Goal: Information Seeking & Learning: Learn about a topic

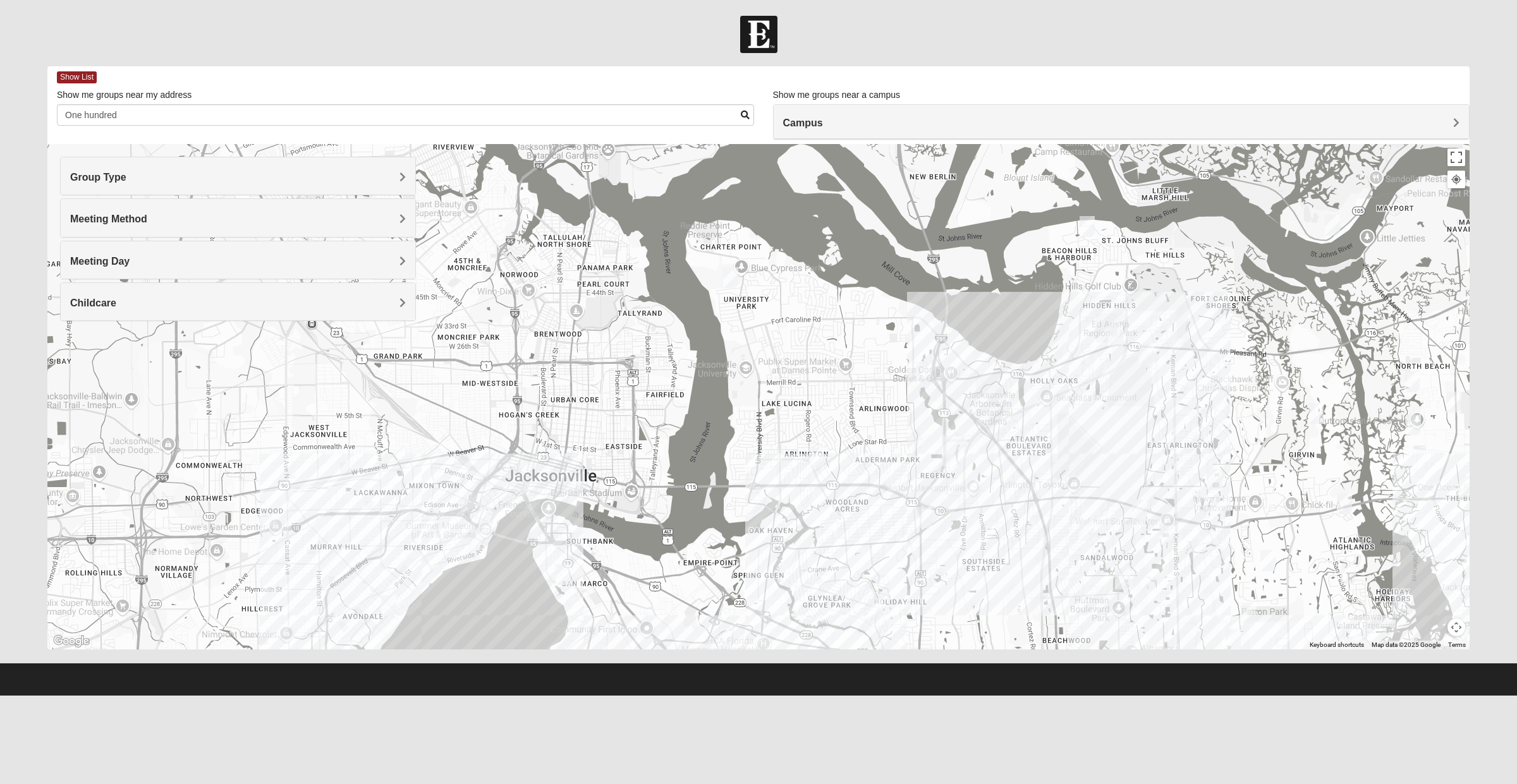
type input "One hundred"
click at [768, 371] on div at bounding box center [758, 397] width 1422 height 505
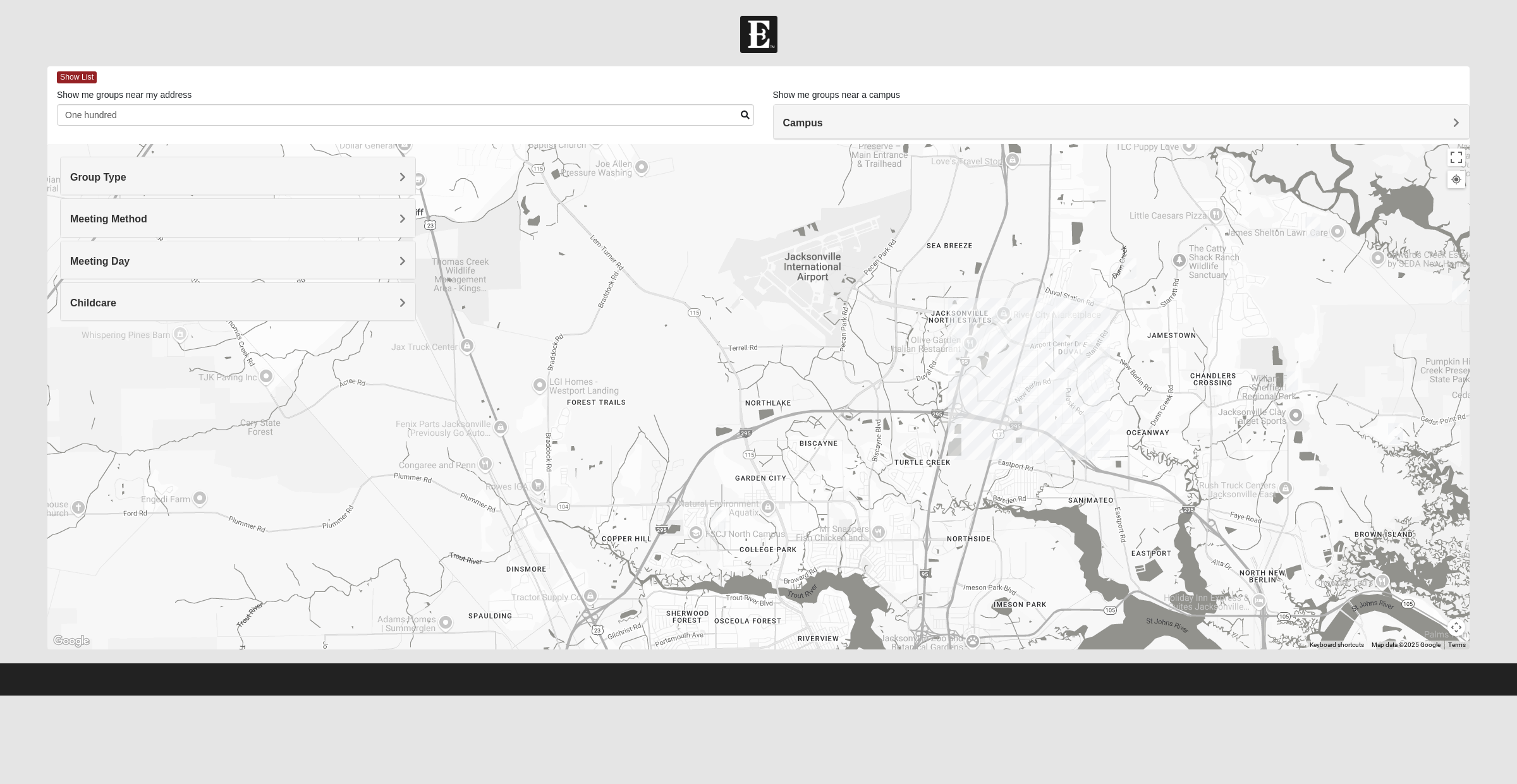
click at [122, 186] on div "Group Type" at bounding box center [237, 175] width 355 height 37
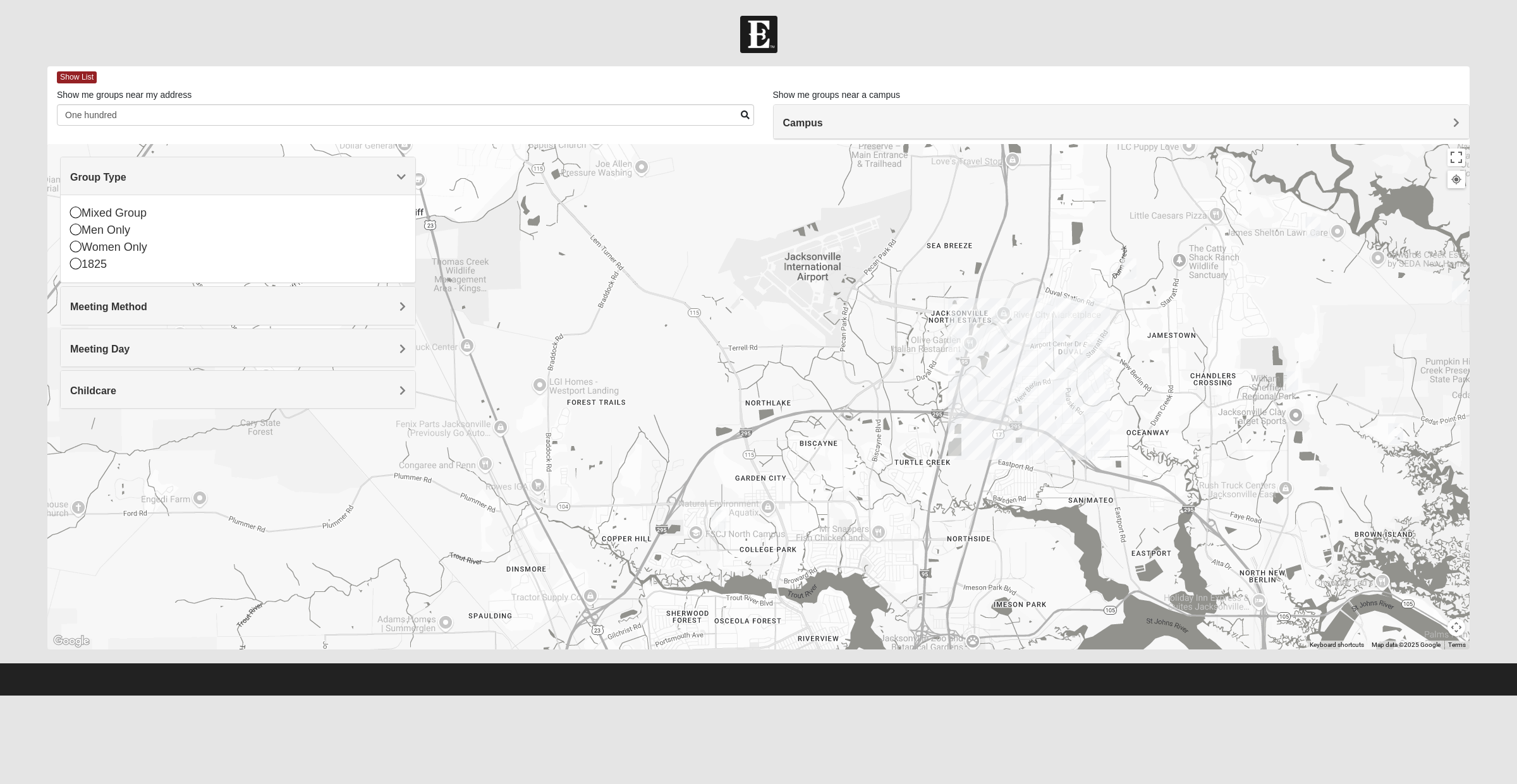
click at [232, 324] on div "Meeting Method" at bounding box center [237, 305] width 355 height 37
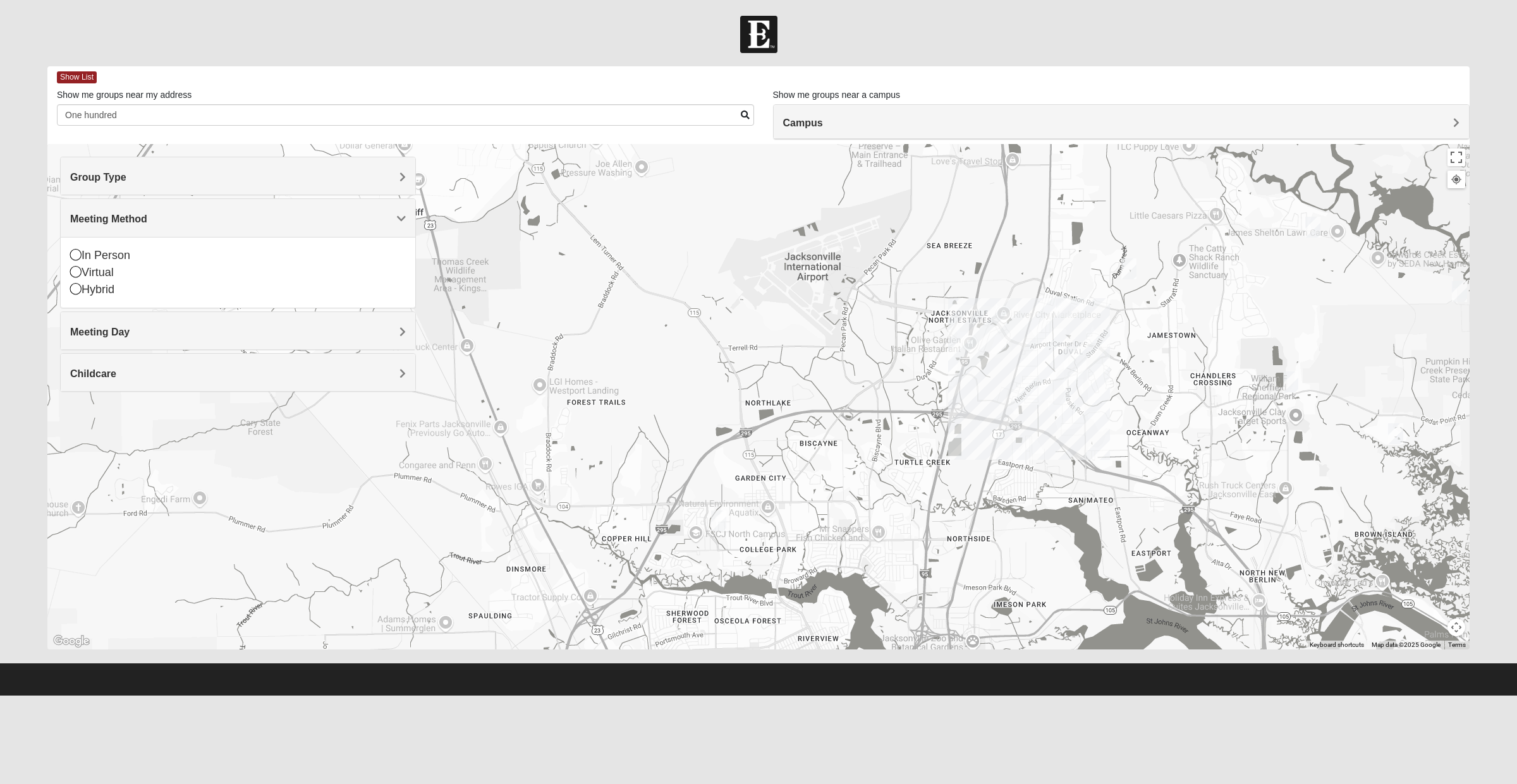
click at [719, 414] on div "Publix Super Market at Dames Pointe Publix Super Market at Dames Pointe 7117 Me…" at bounding box center [758, 397] width 1422 height 505
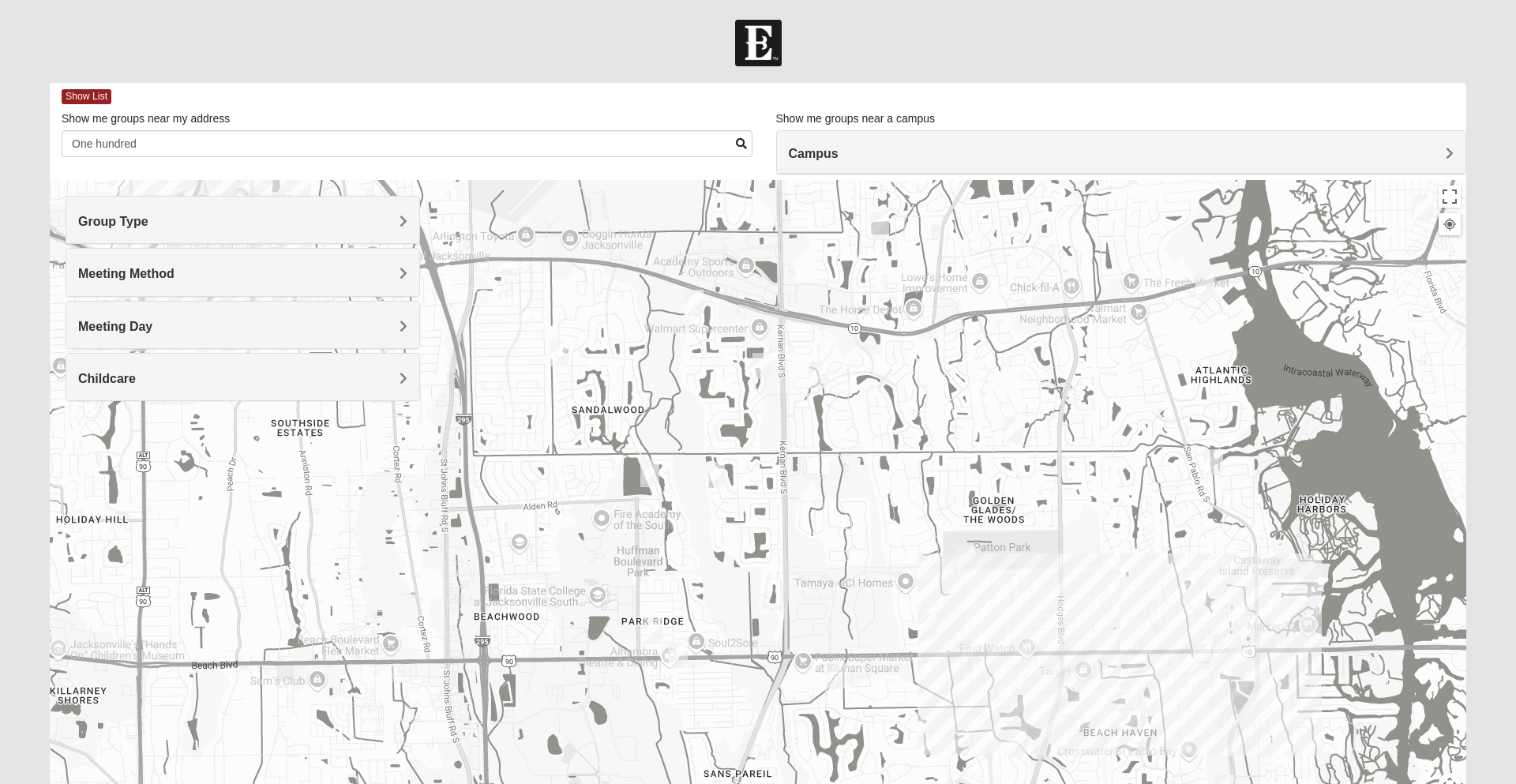
click at [238, 287] on div "Meeting Method" at bounding box center [243, 271] width 353 height 46
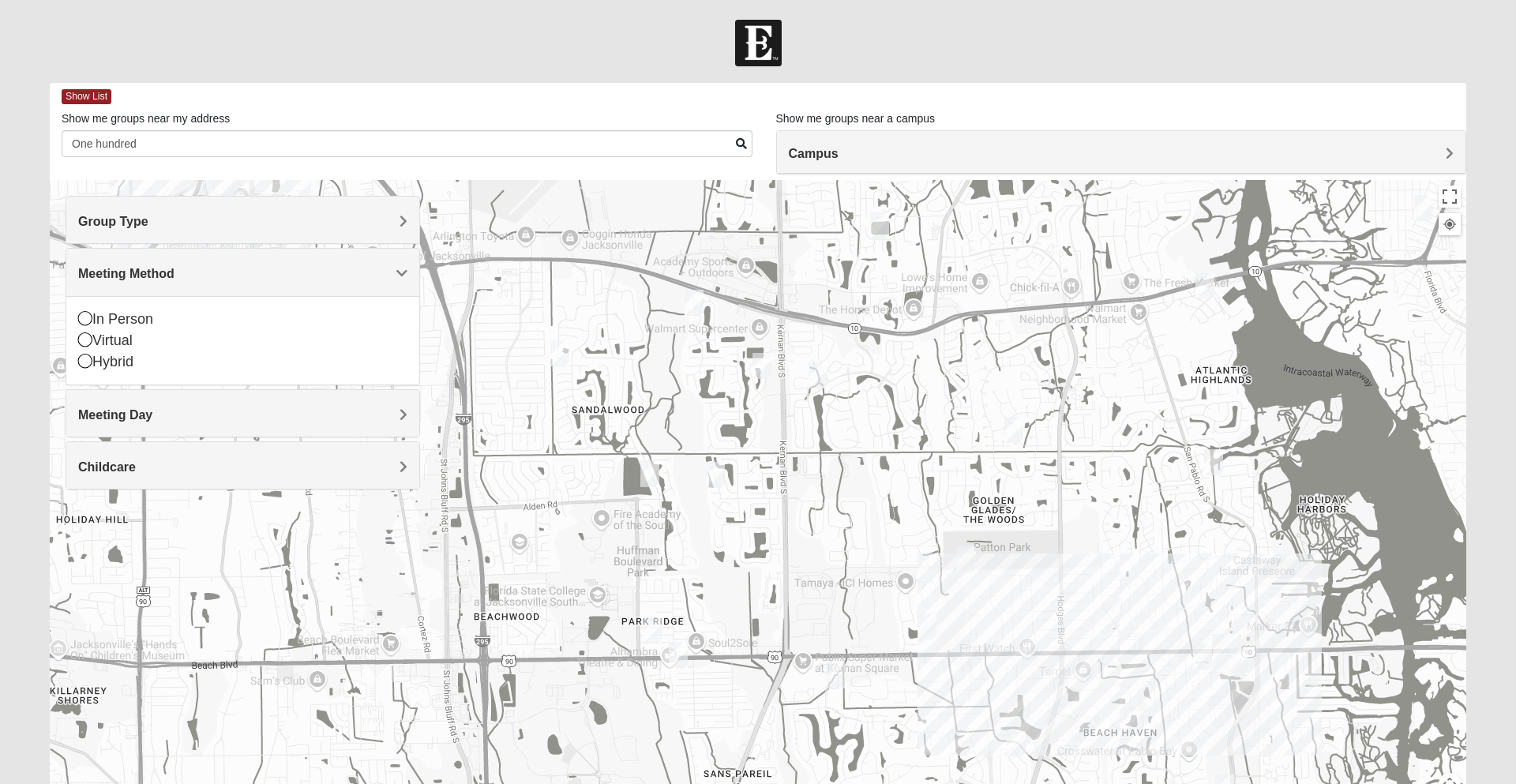
click at [166, 330] on div "Virtual" at bounding box center [243, 340] width 329 height 21
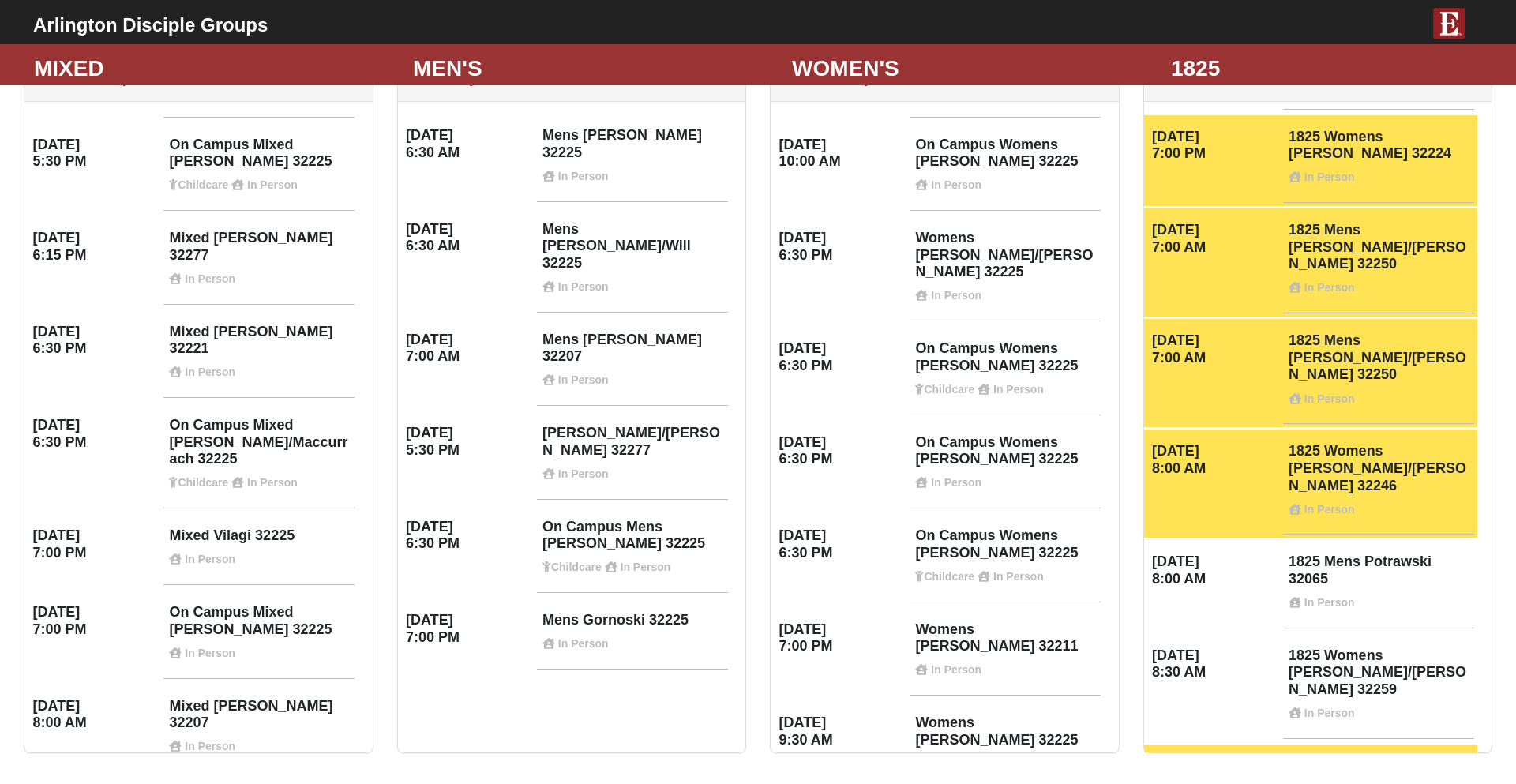
click at [404, 508] on div "Monday 6:30 PM" at bounding box center [469, 538] width 136 height 63
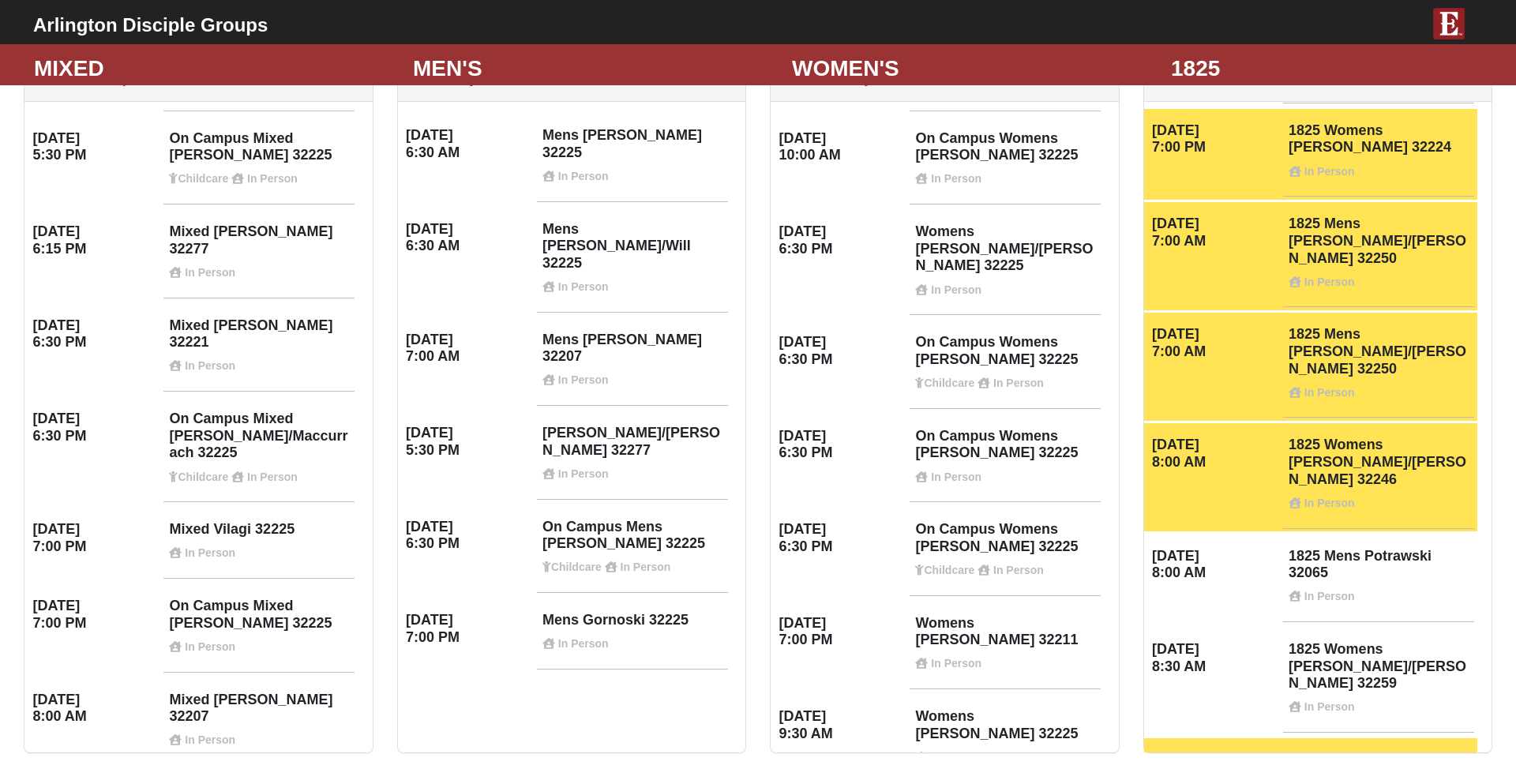
click at [218, 508] on div "Wednesday 7:00 PM Mixed Vilagi 32225 In Person" at bounding box center [191, 544] width 333 height 74
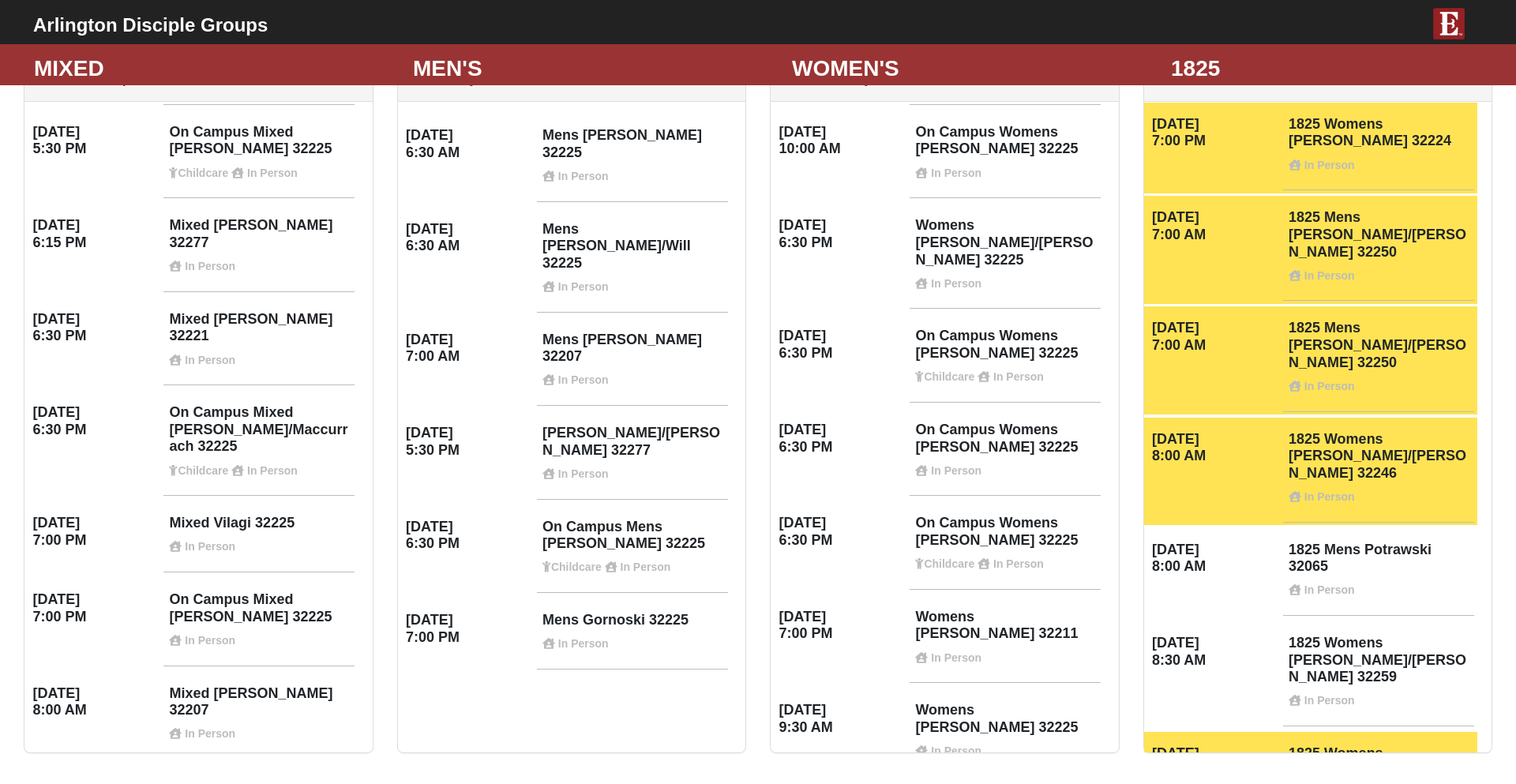
click at [266, 685] on h4 "Mixed Thompson 32207 In Person" at bounding box center [259, 712] width 180 height 55
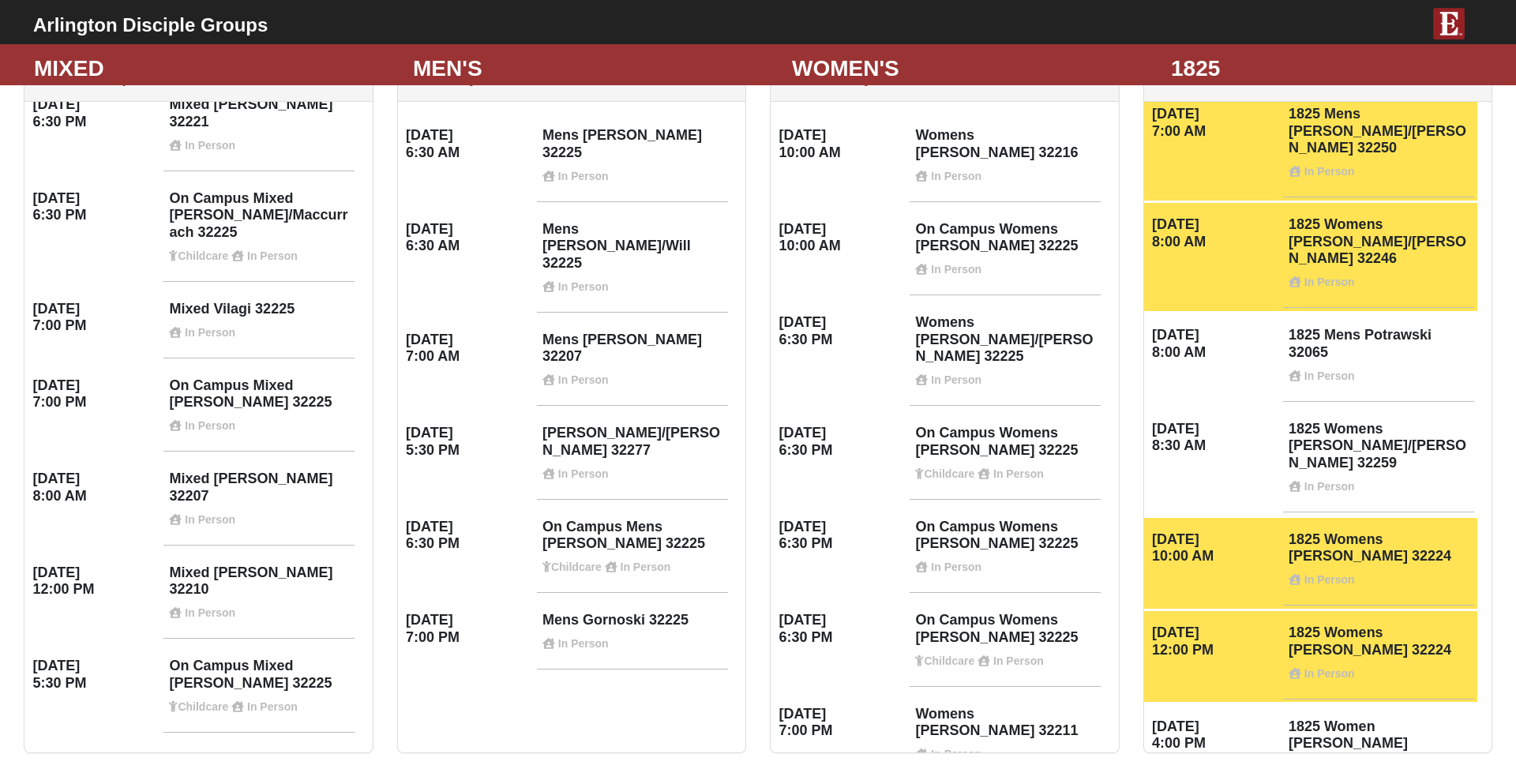
click at [225, 783] on strong "In Person" at bounding box center [210, 799] width 51 height 13
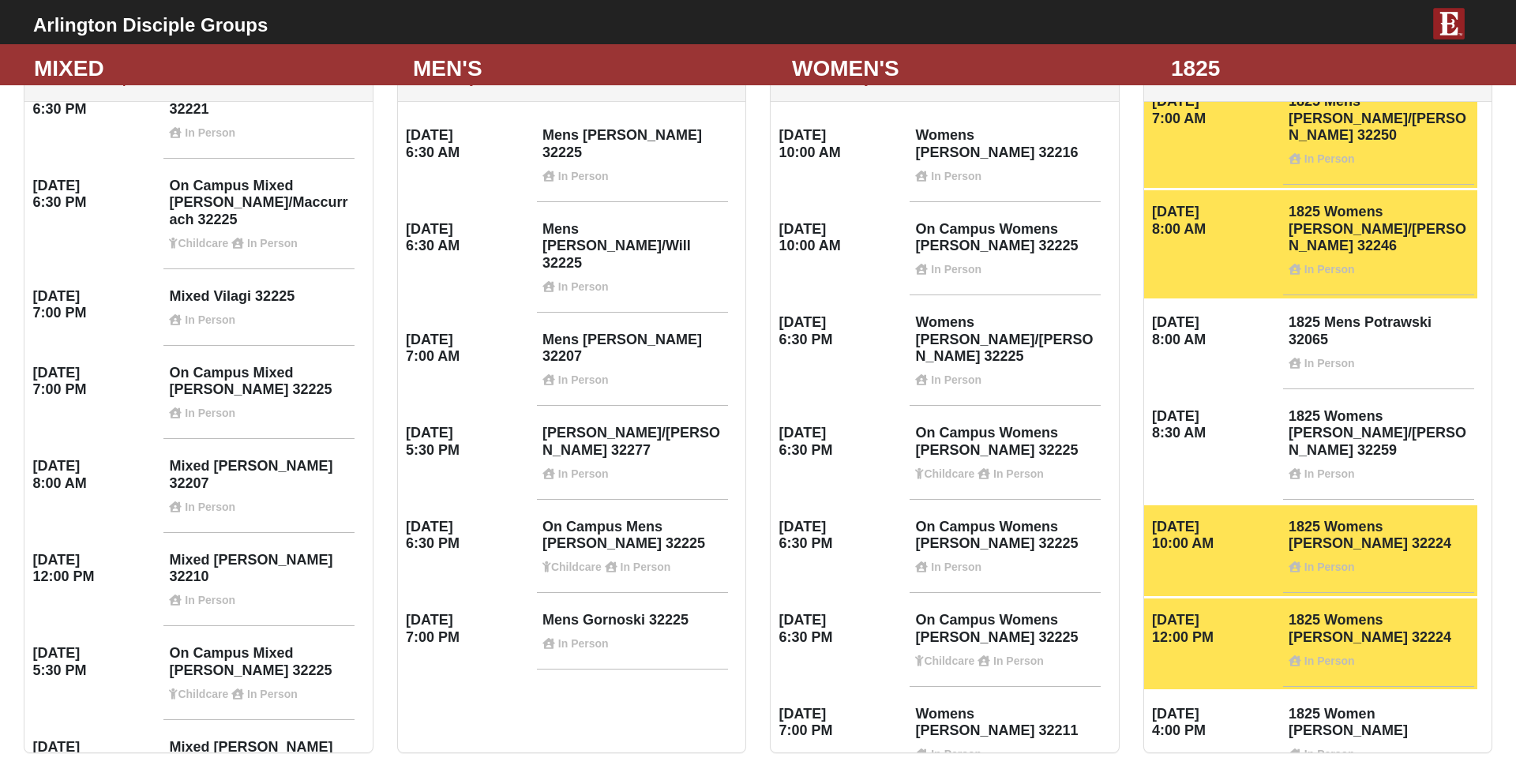
click at [209, 739] on h4 "Mixed Walker 32277 In Person" at bounding box center [259, 766] width 180 height 55
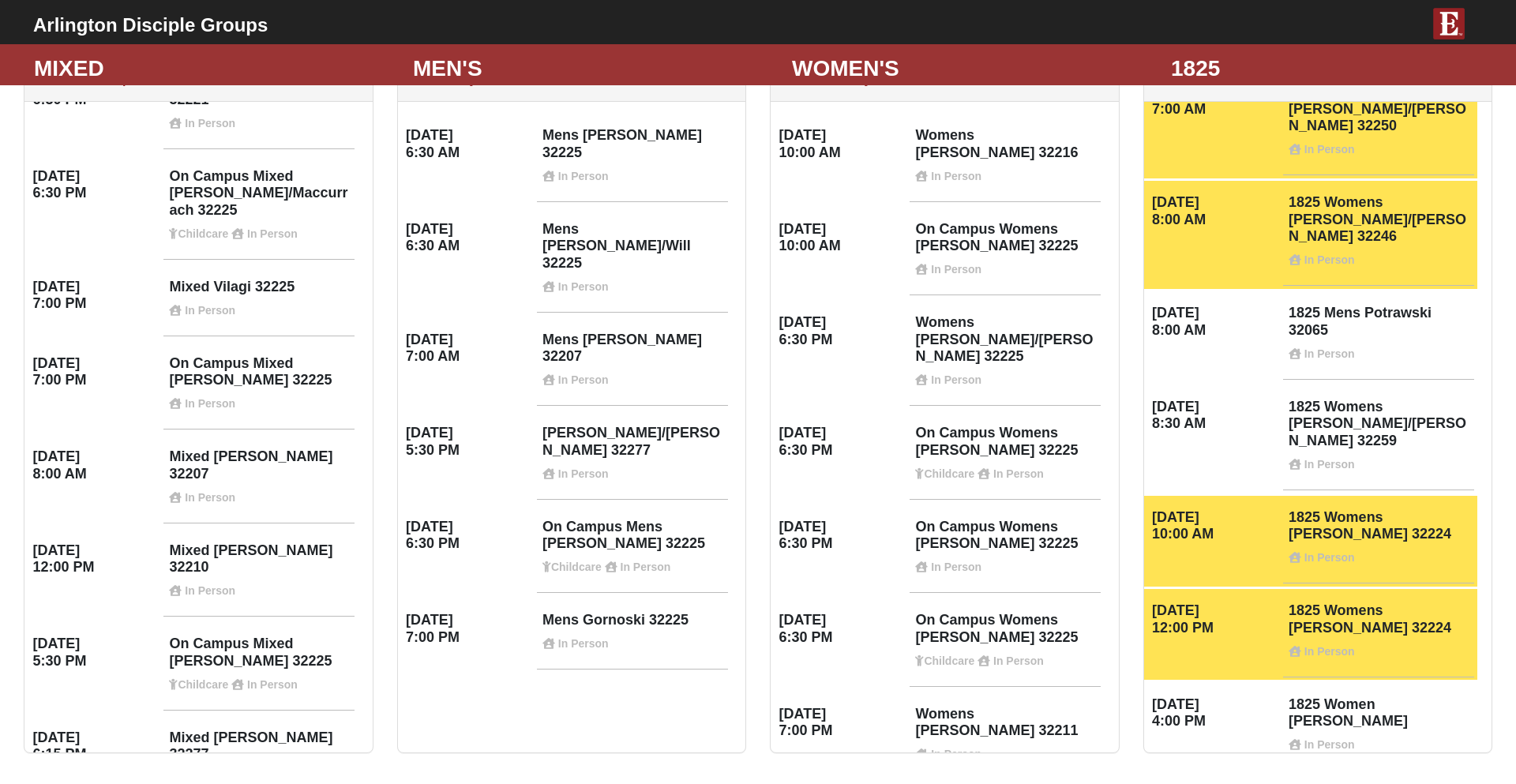
click at [230, 729] on h4 "Mixed Walker 32277 In Person" at bounding box center [259, 757] width 180 height 55
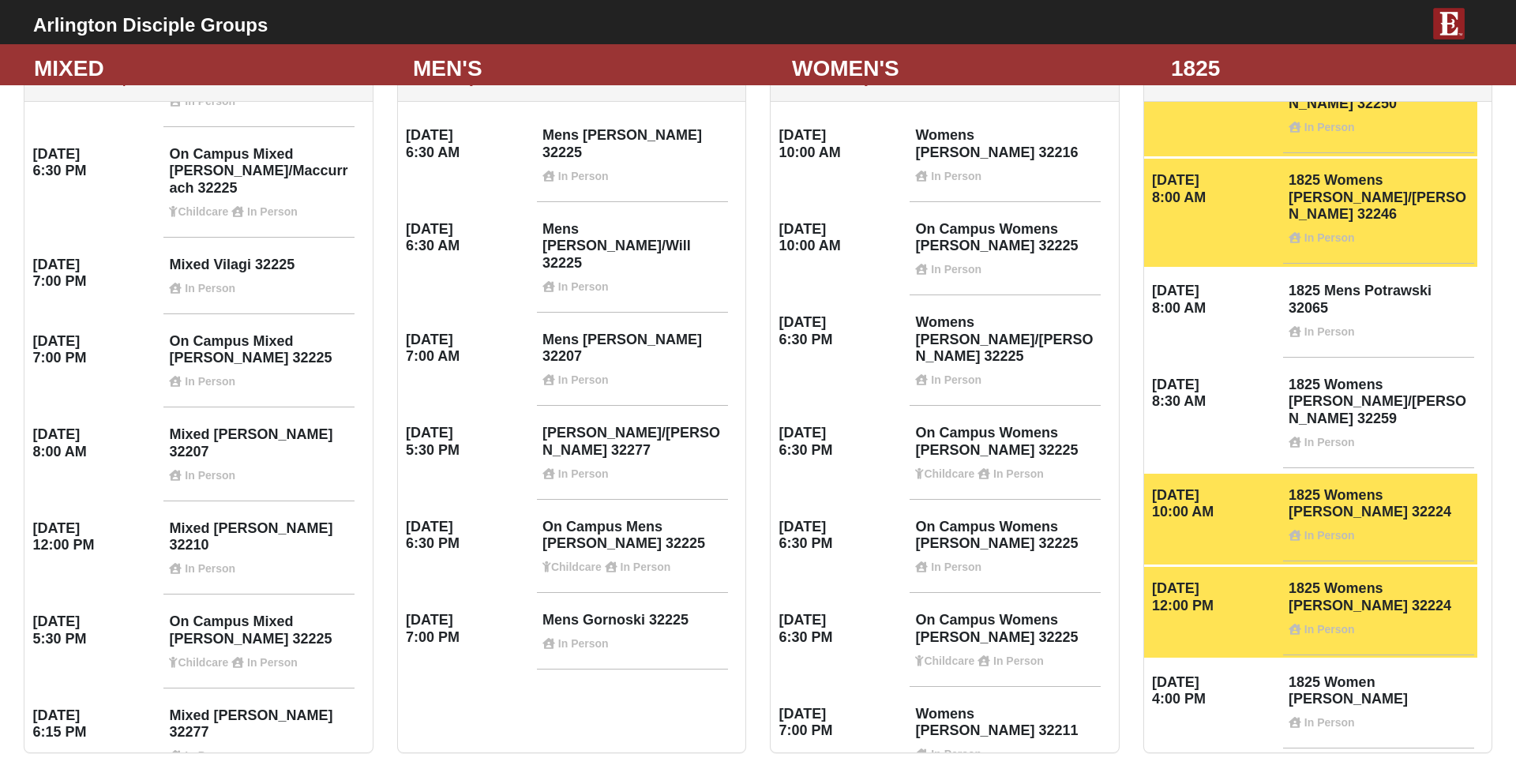
click at [237, 708] on h4 "Mixed Walker 32277 In Person" at bounding box center [259, 735] width 180 height 55
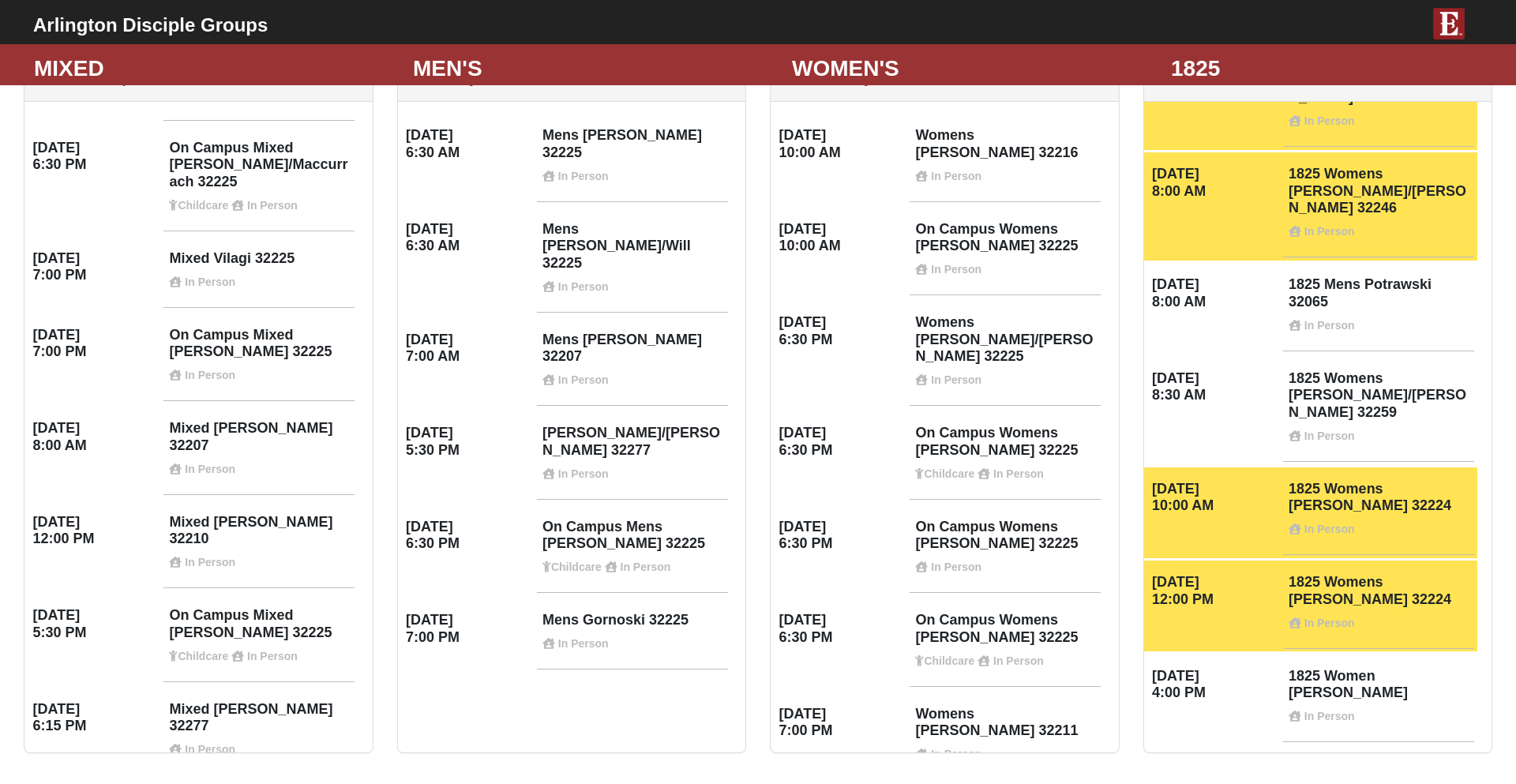
click at [54, 701] on h4 "Tuesday 6:15 PM" at bounding box center [96, 718] width 126 height 34
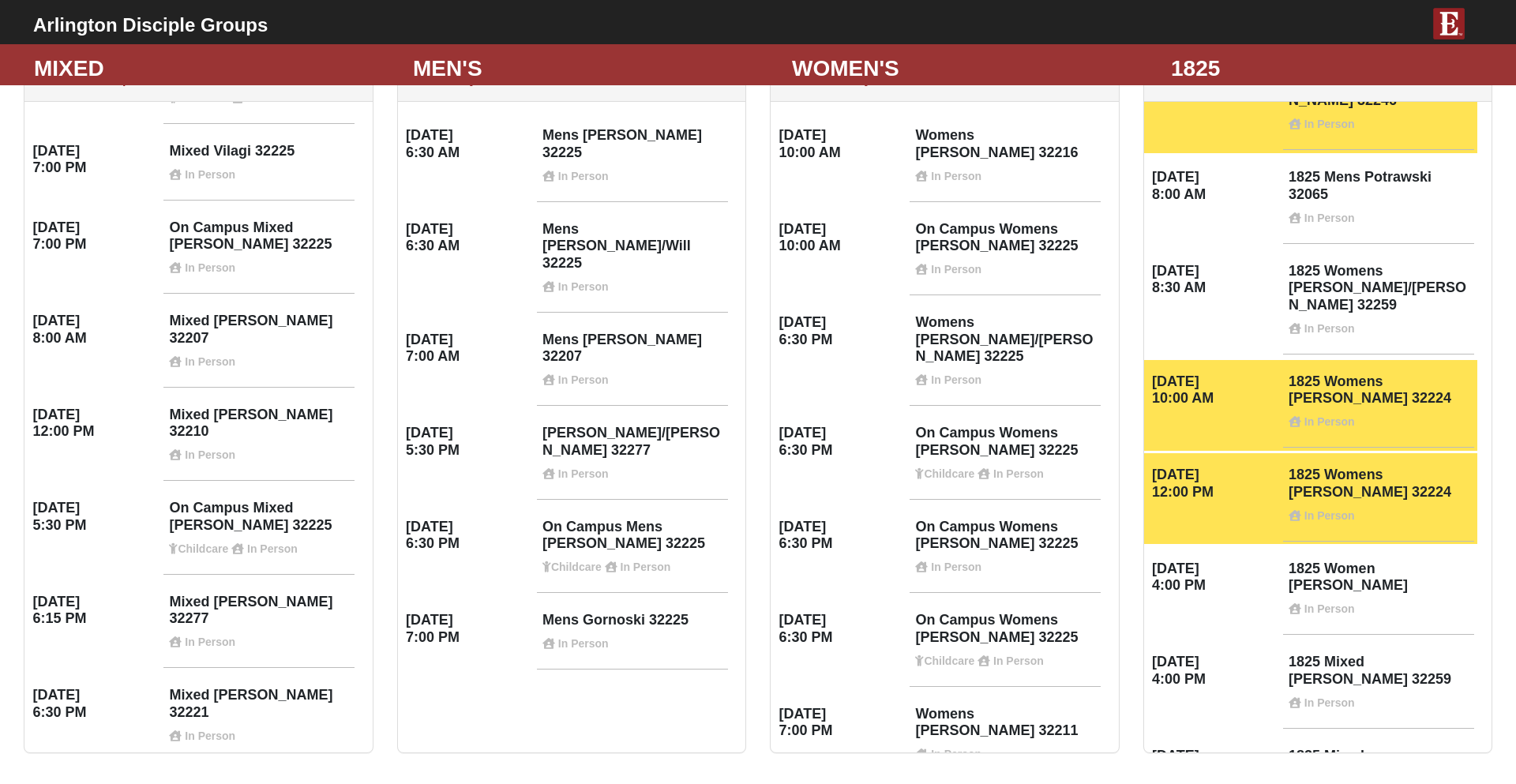
click at [227, 636] on strong "In Person" at bounding box center [210, 642] width 51 height 13
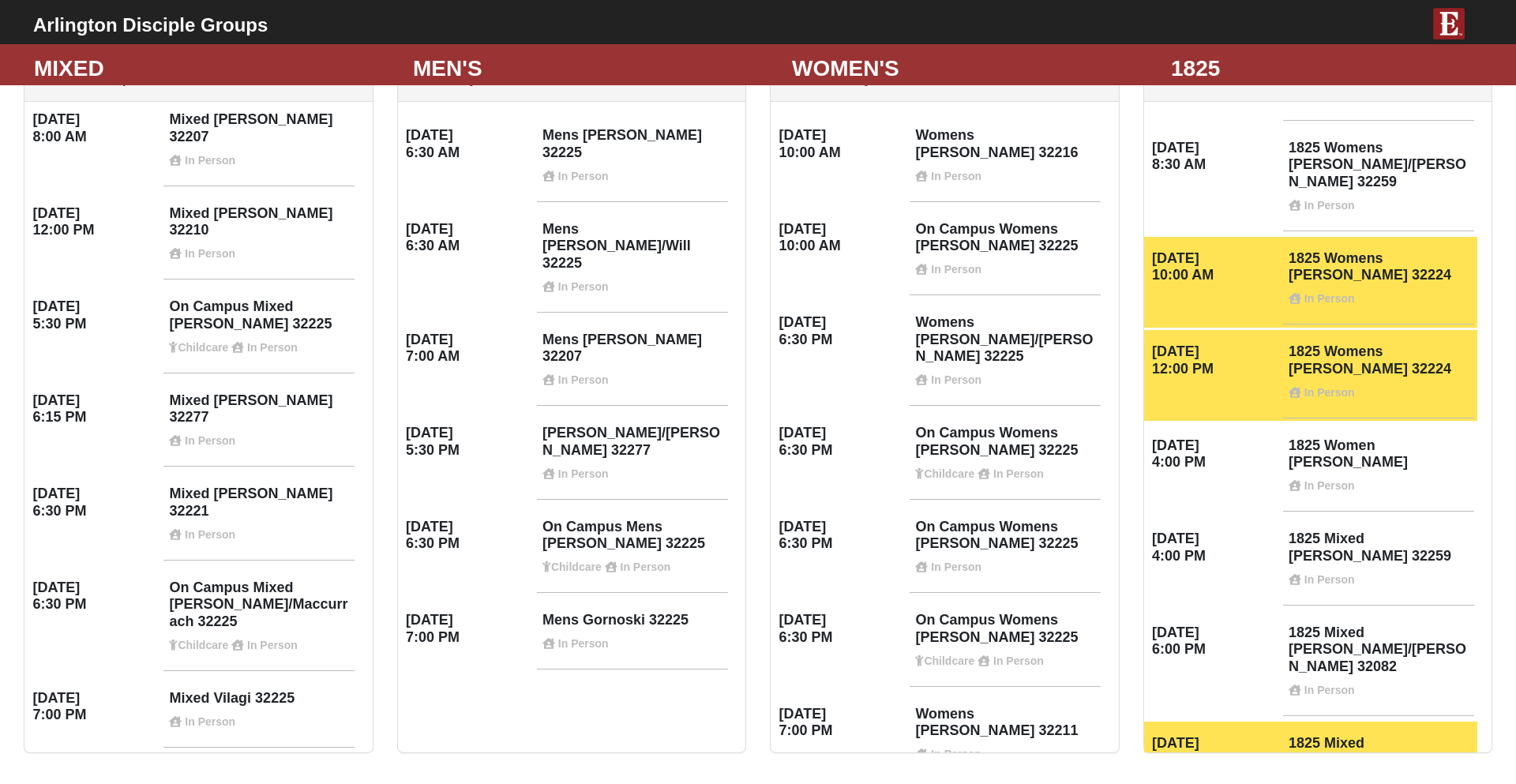
click at [191, 392] on h4 "Mixed Walker 32277 In Person" at bounding box center [259, 419] width 180 height 55
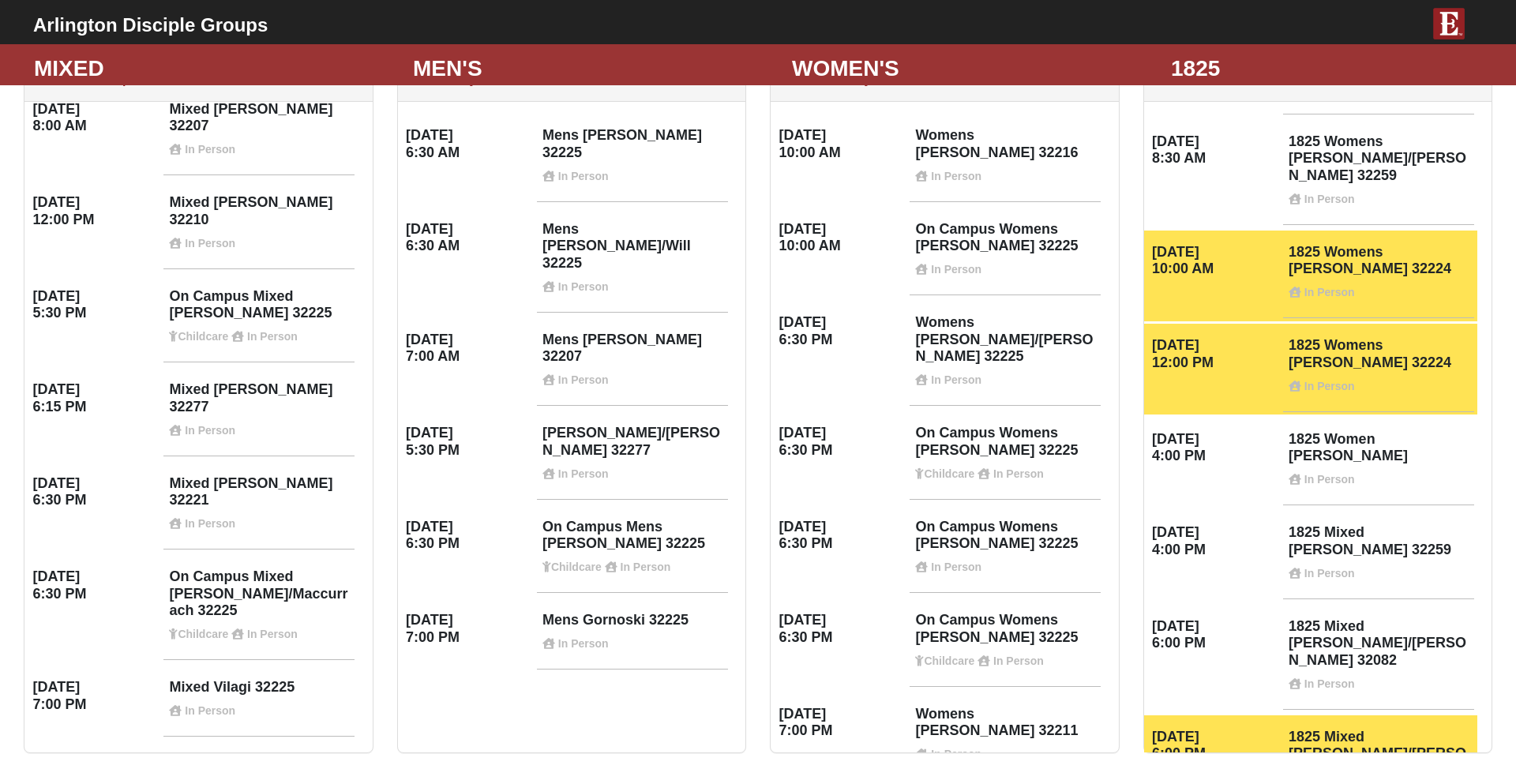
click at [68, 381] on h4 "Tuesday 6:15 PM" at bounding box center [96, 397] width 126 height 34
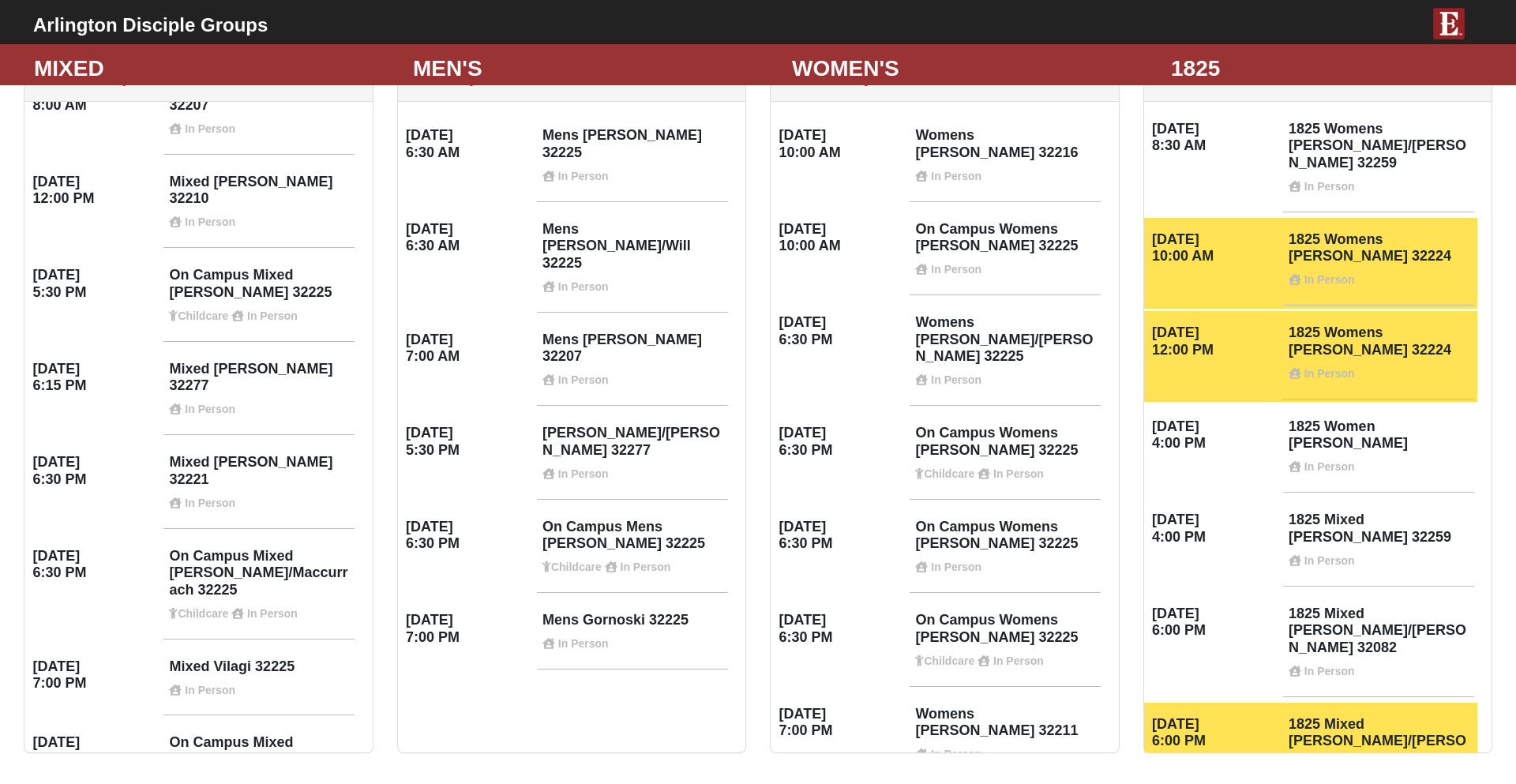
click at [274, 361] on h4 "Mixed Walker 32277 In Person" at bounding box center [259, 388] width 180 height 55
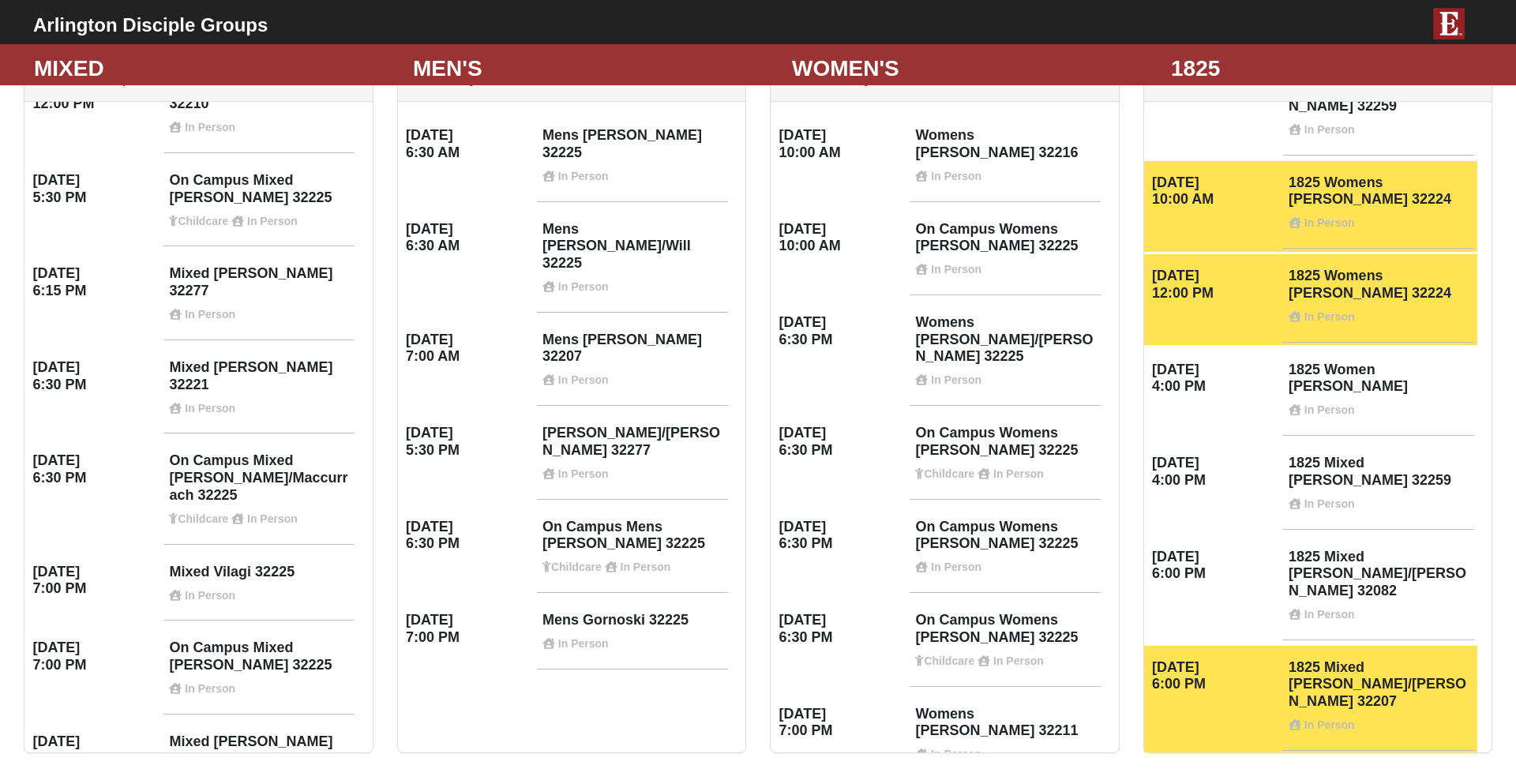
click at [268, 266] on h4 "Mixed Walker 32277 In Person" at bounding box center [259, 293] width 180 height 55
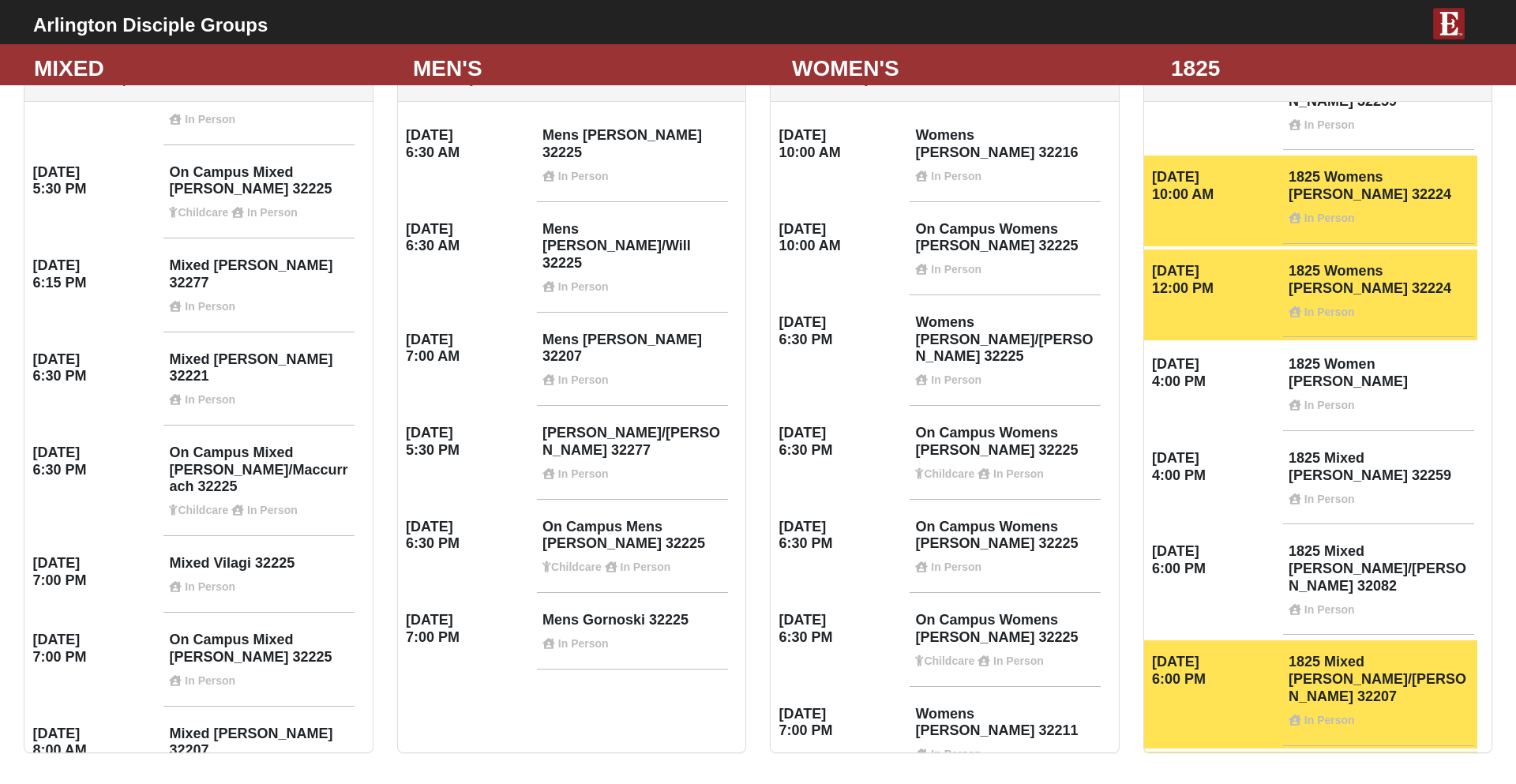
click at [273, 247] on div "Mixed Walker 32277 In Person" at bounding box center [259, 290] width 191 height 85
